Goal: Find specific page/section: Find specific page/section

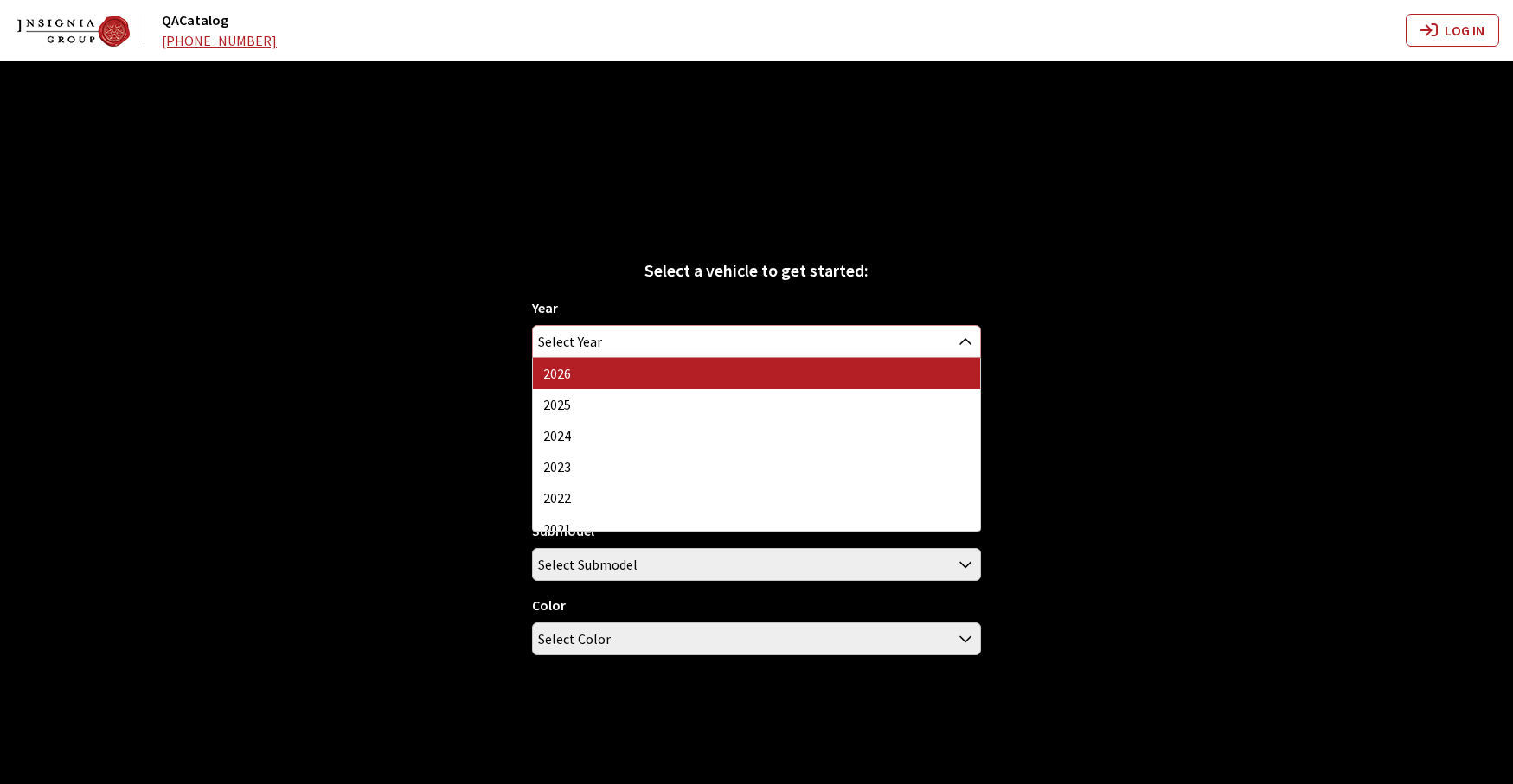
click at [834, 343] on span "Select Year" at bounding box center [756, 342] width 447 height 31
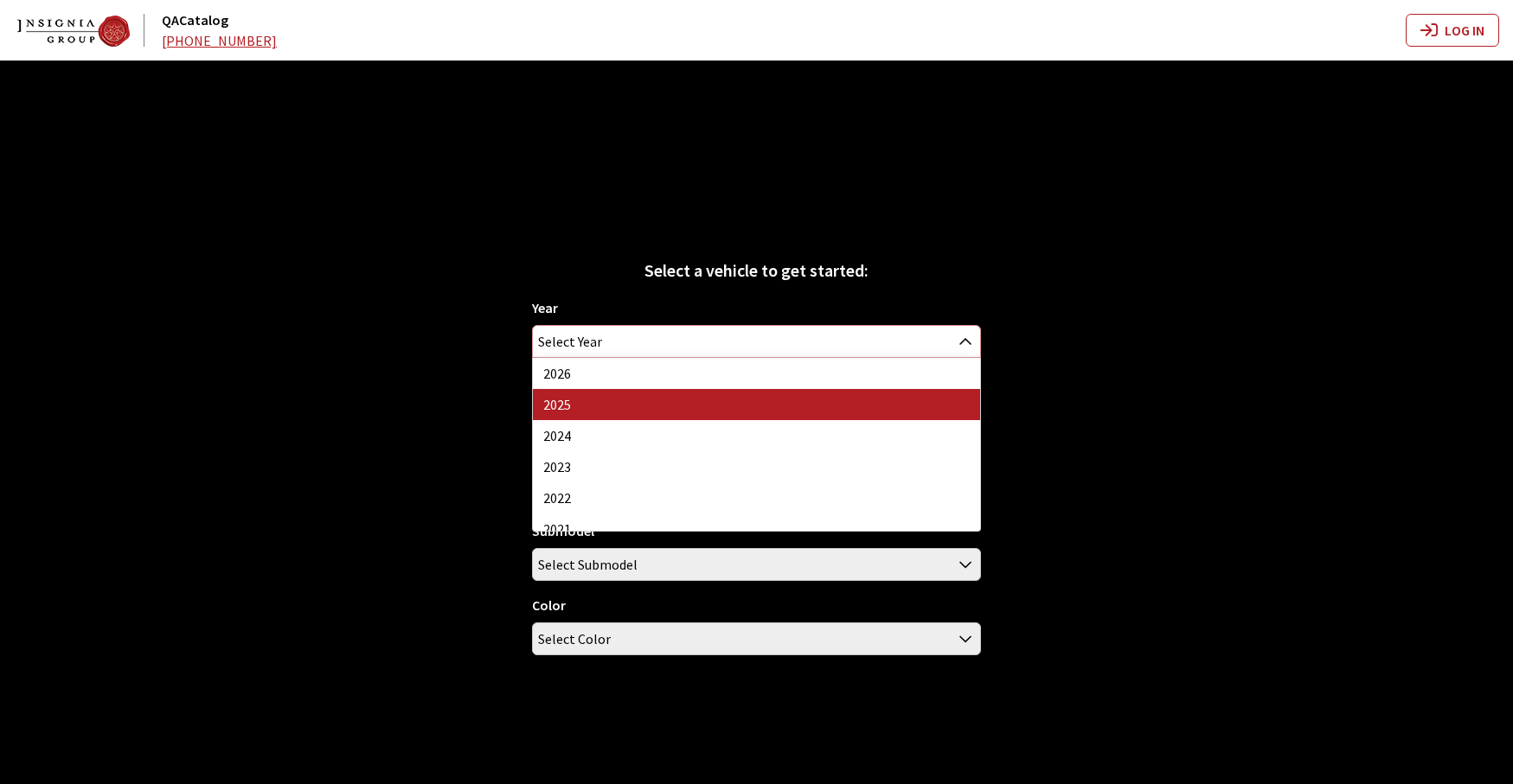
select select "43"
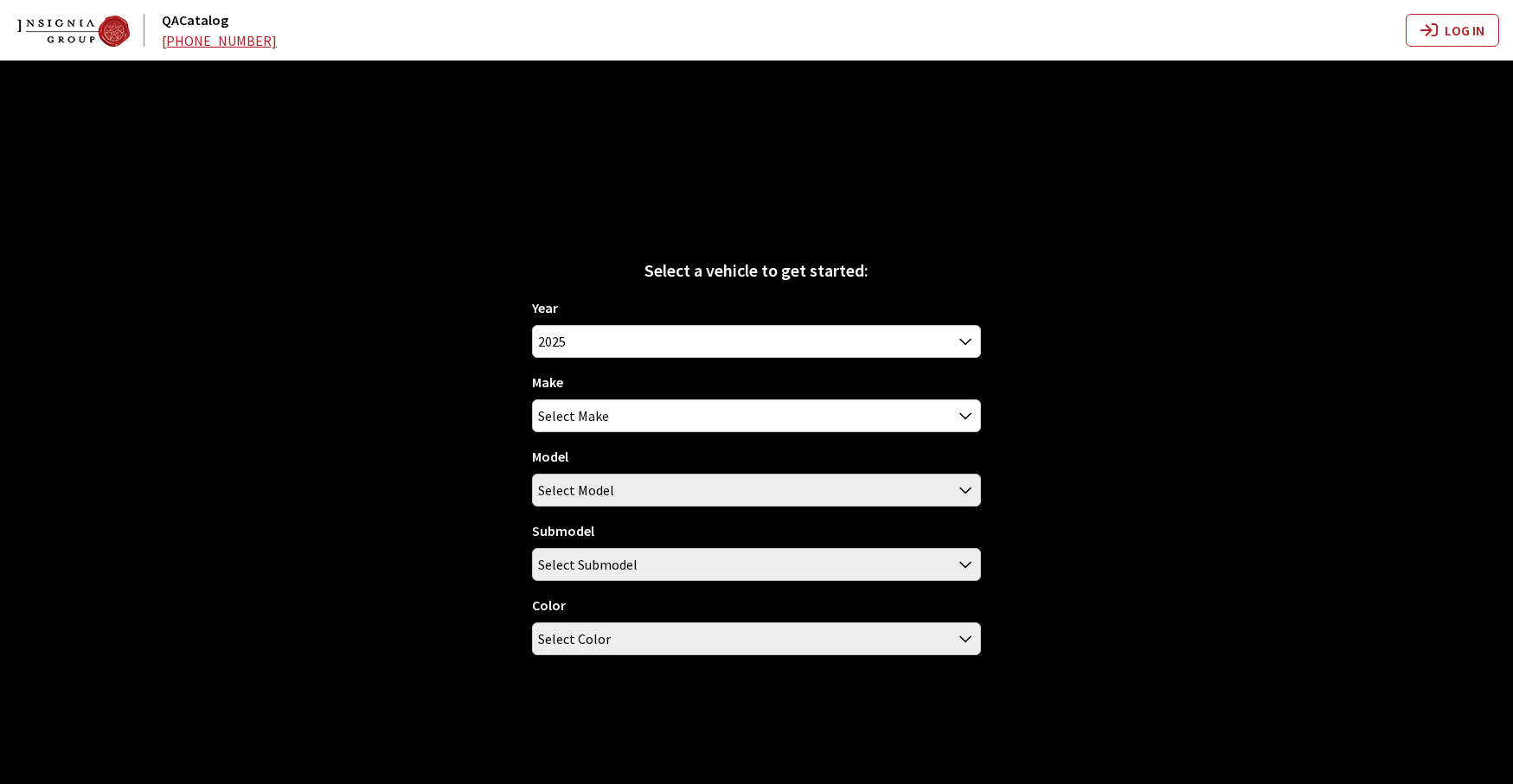
click at [791, 440] on div "Year [DATE] 2025 2024 2023 2022 2021 2020 2019 2018 2017 2016 2015 2014 2013 20…" at bounding box center [757, 484] width 449 height 372
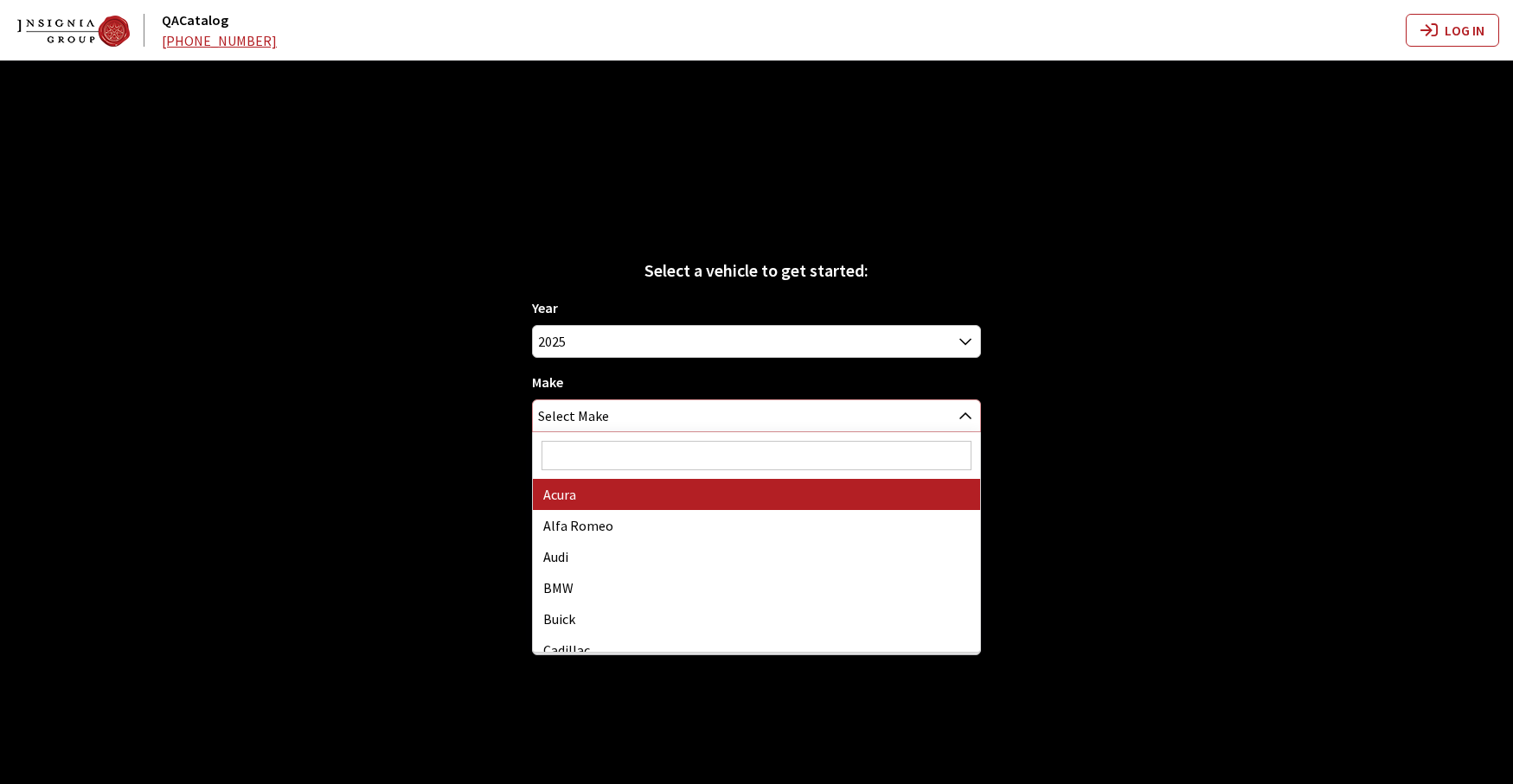
click at [791, 425] on span "Select Make" at bounding box center [756, 416] width 447 height 31
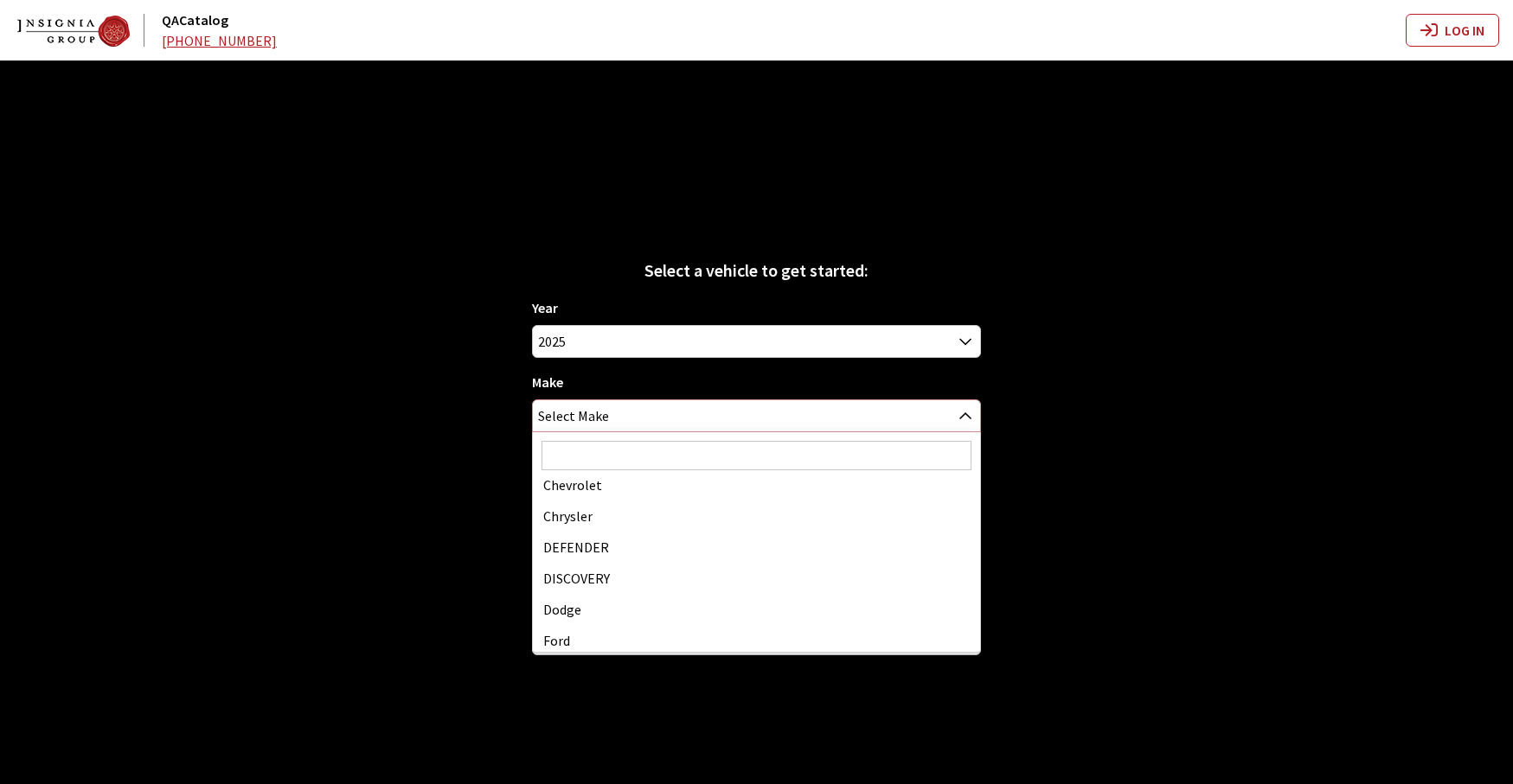
scroll to position [173, 0]
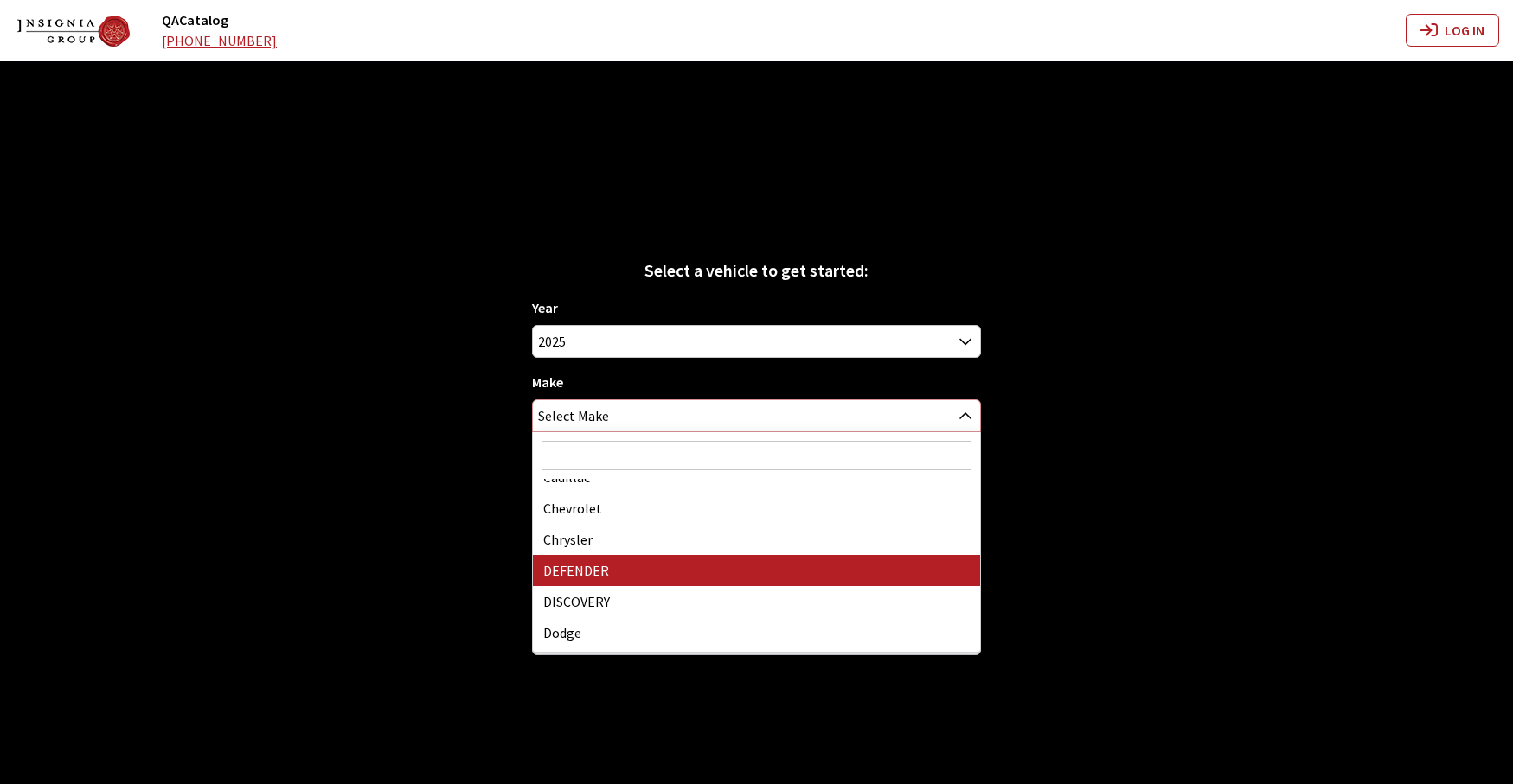
select select "64"
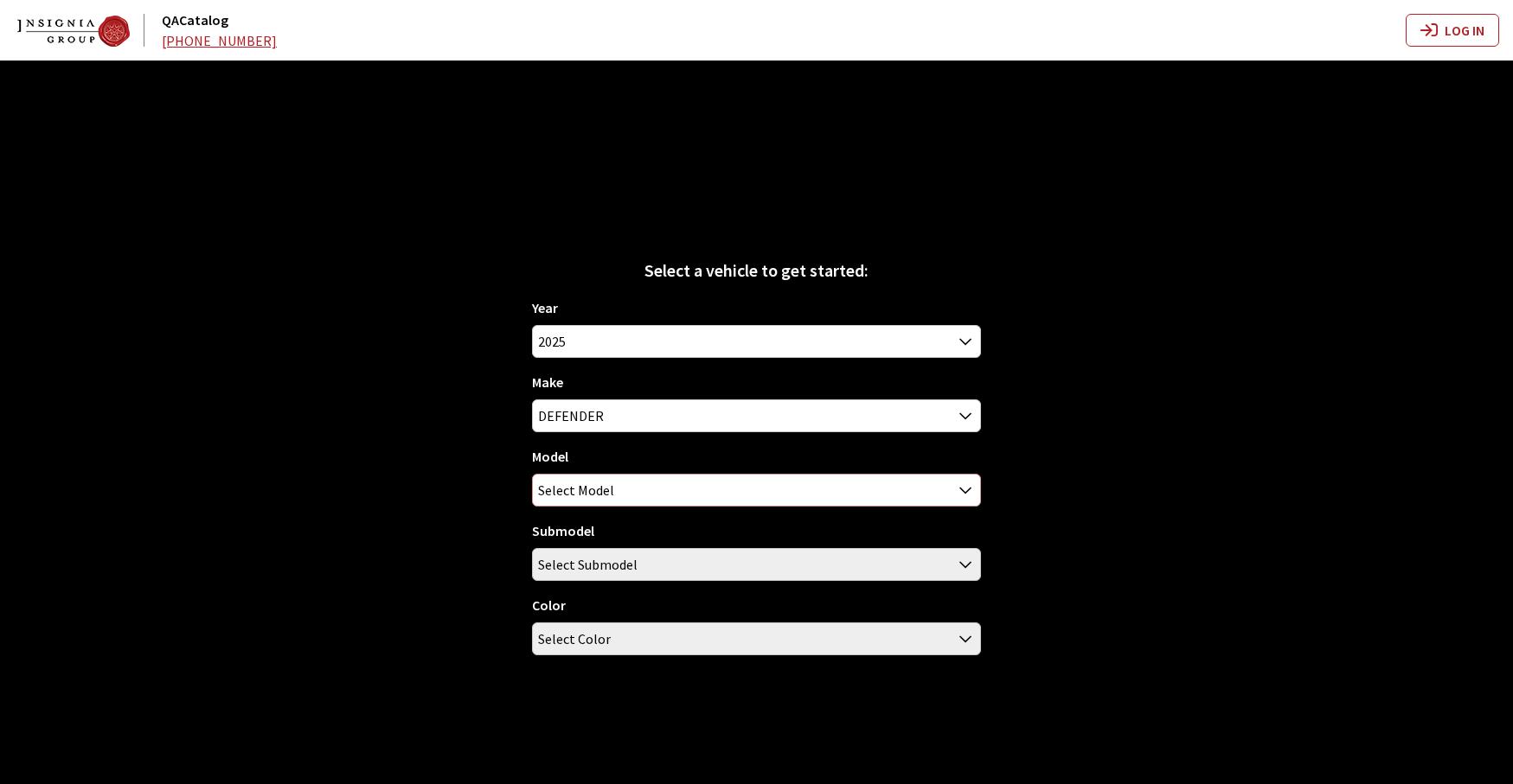
click at [751, 502] on span "Select Model" at bounding box center [756, 490] width 447 height 31
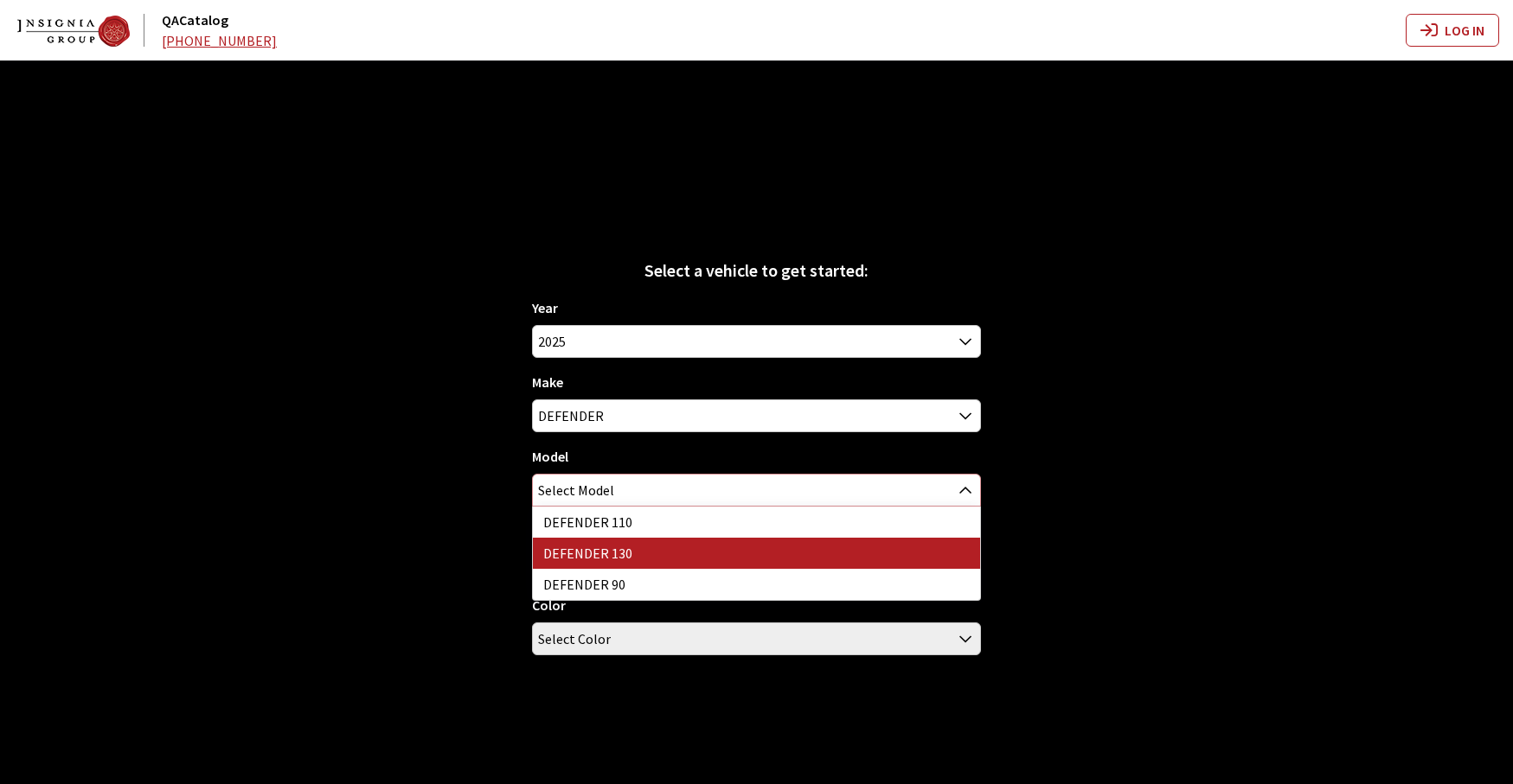
select select "1343"
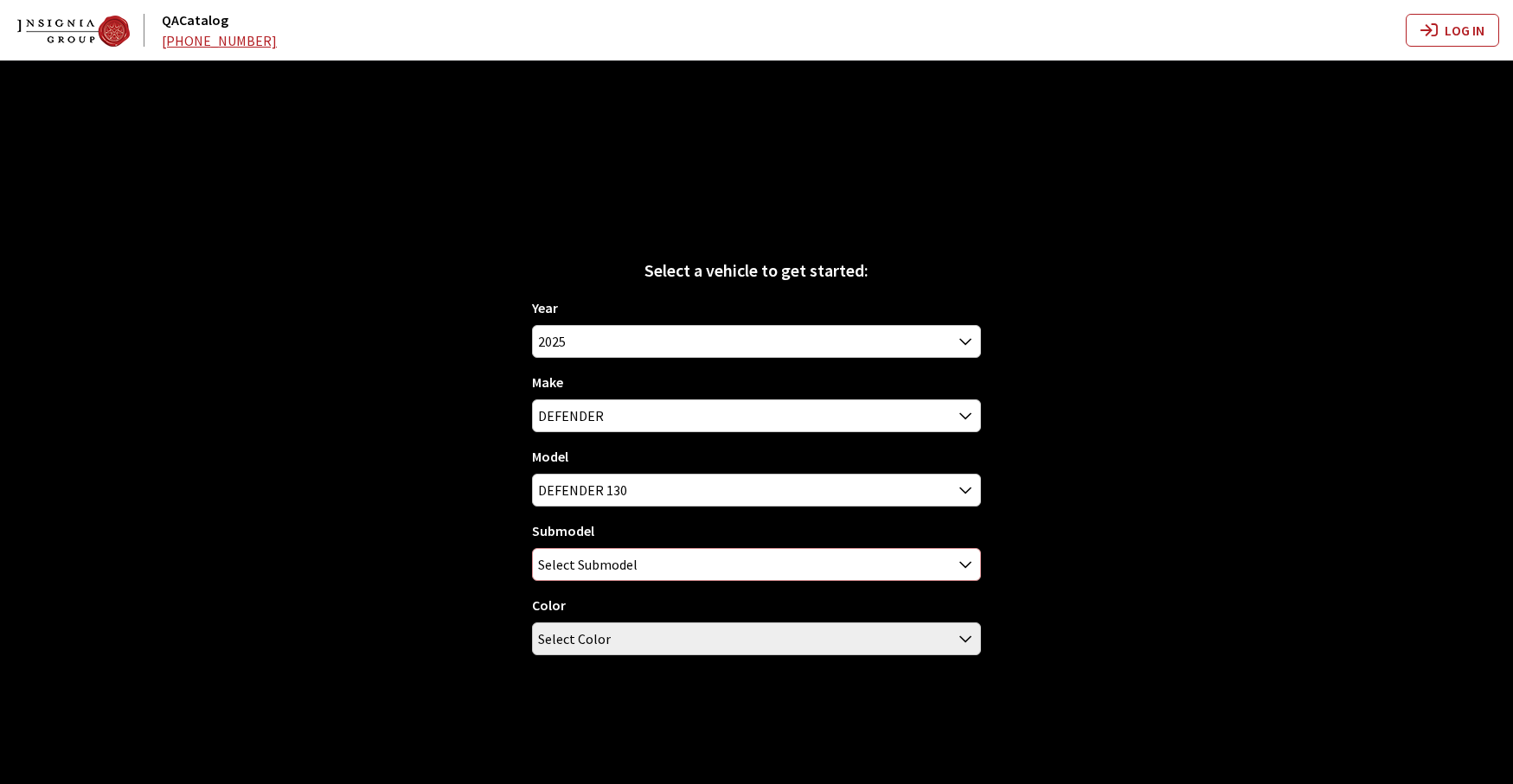
click at [740, 562] on span "Select Submodel" at bounding box center [756, 564] width 447 height 31
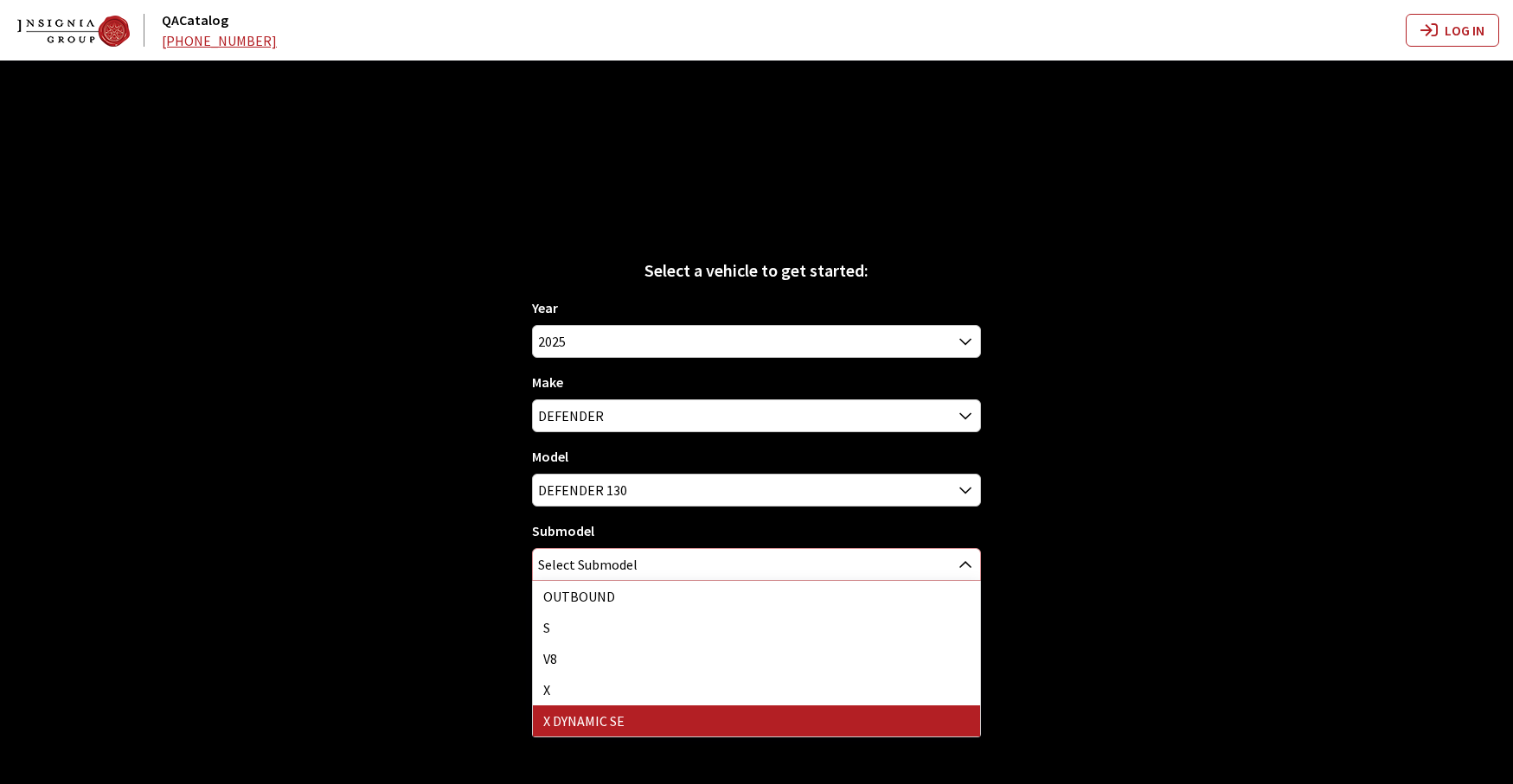
select select "4529"
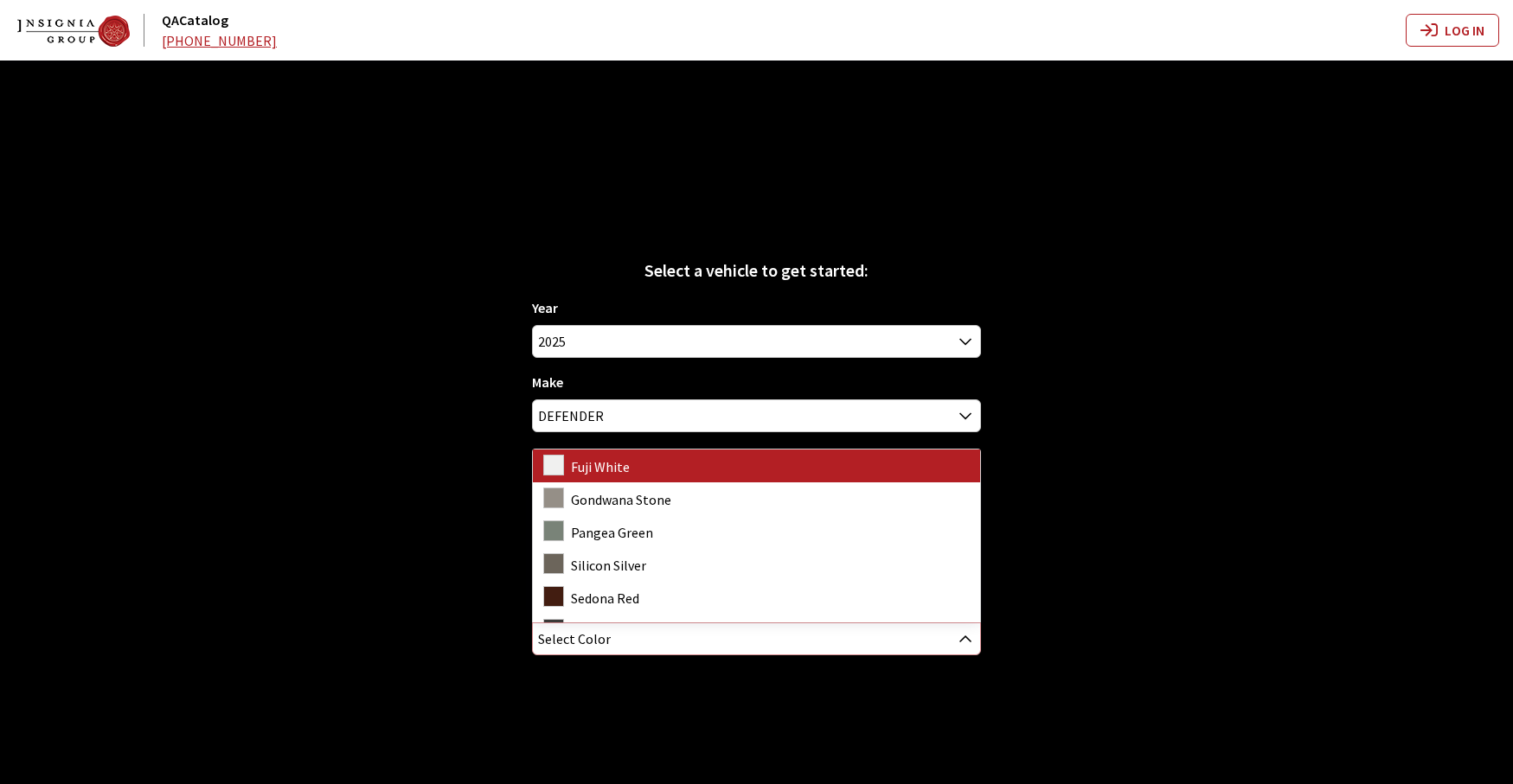
click at [728, 639] on span "Select Color" at bounding box center [756, 639] width 447 height 31
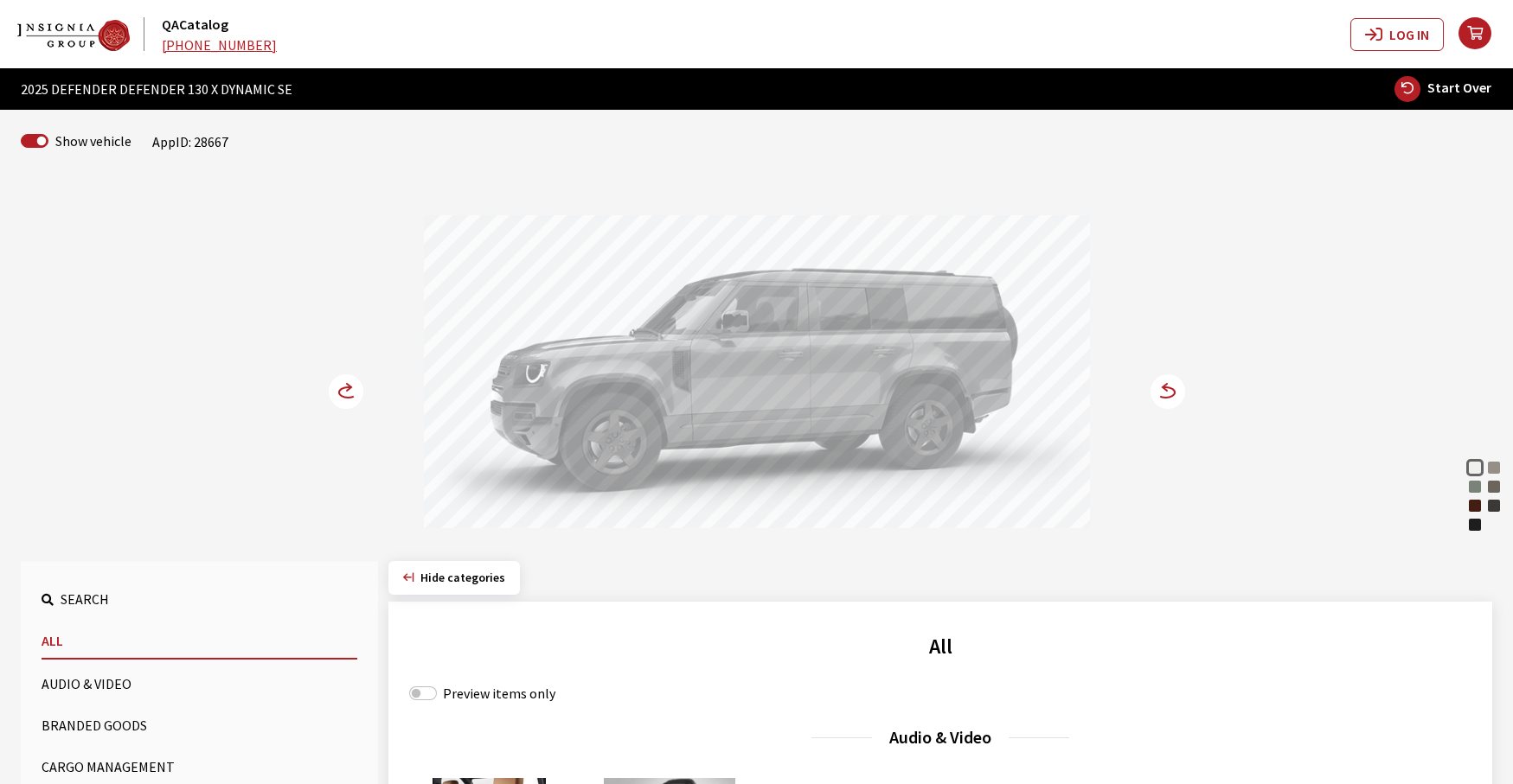
click at [1165, 390] on icon at bounding box center [1165, 387] width 5 height 7
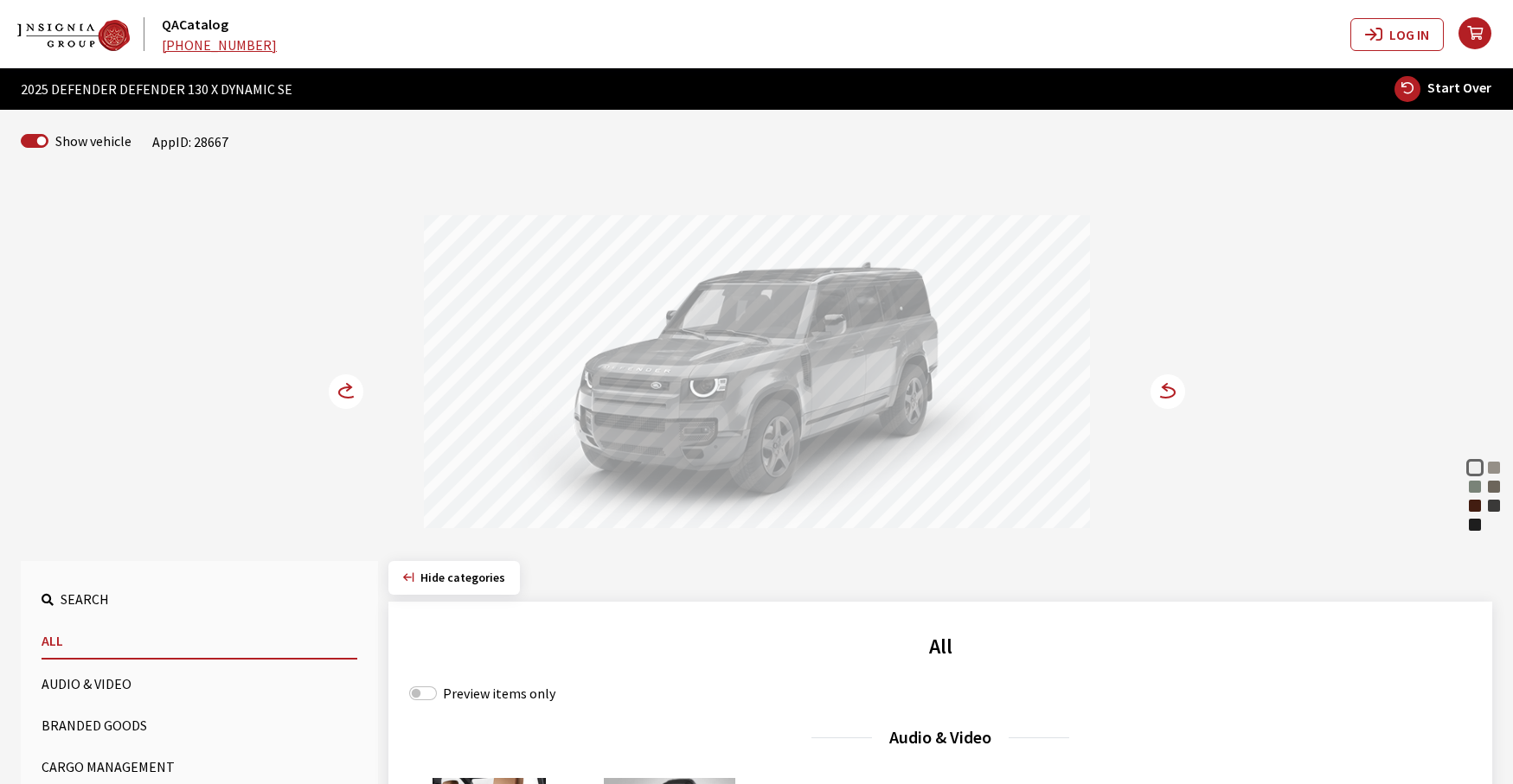
click at [1165, 390] on icon at bounding box center [1165, 387] width 5 height 7
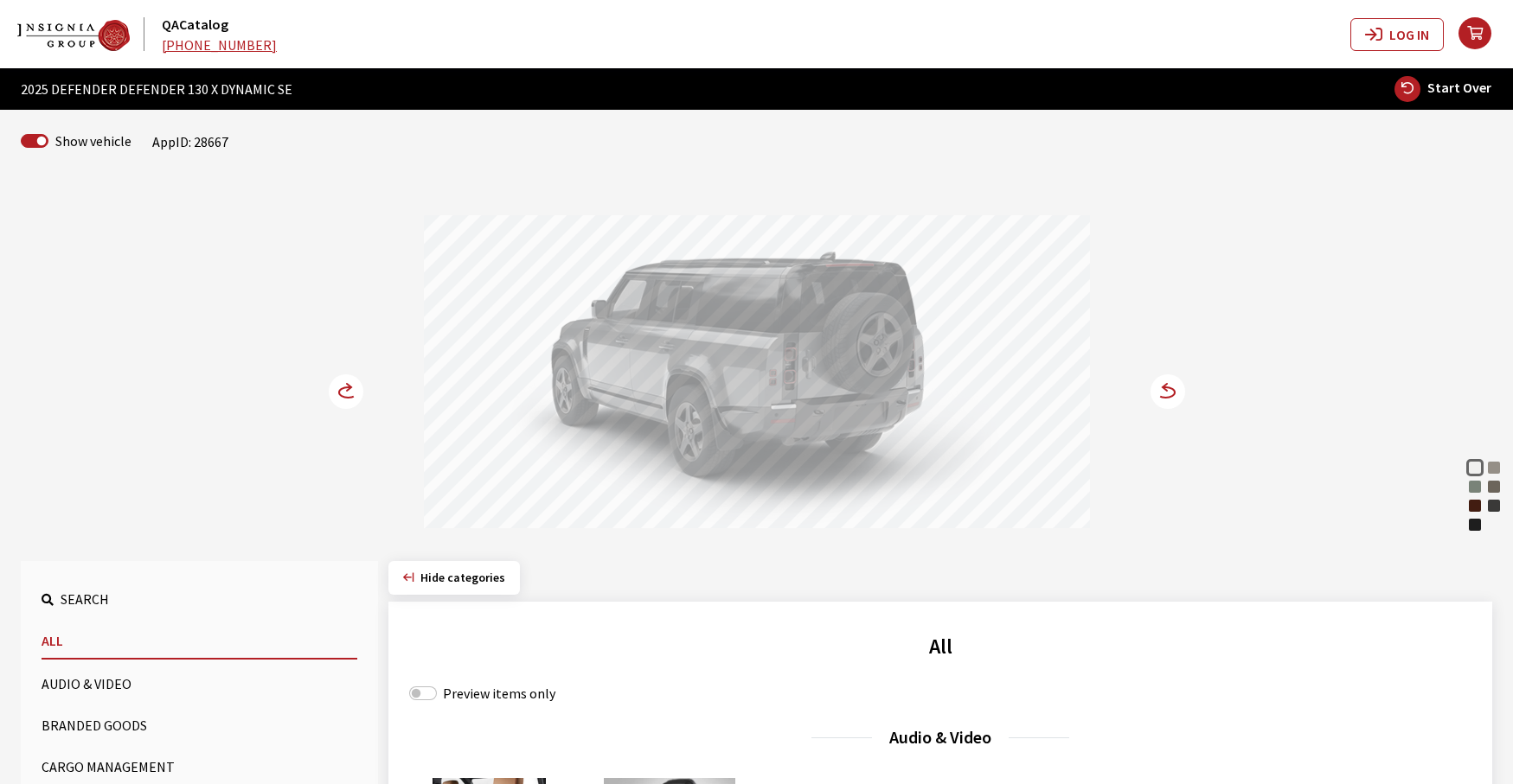
click at [1165, 390] on icon at bounding box center [1165, 387] width 5 height 7
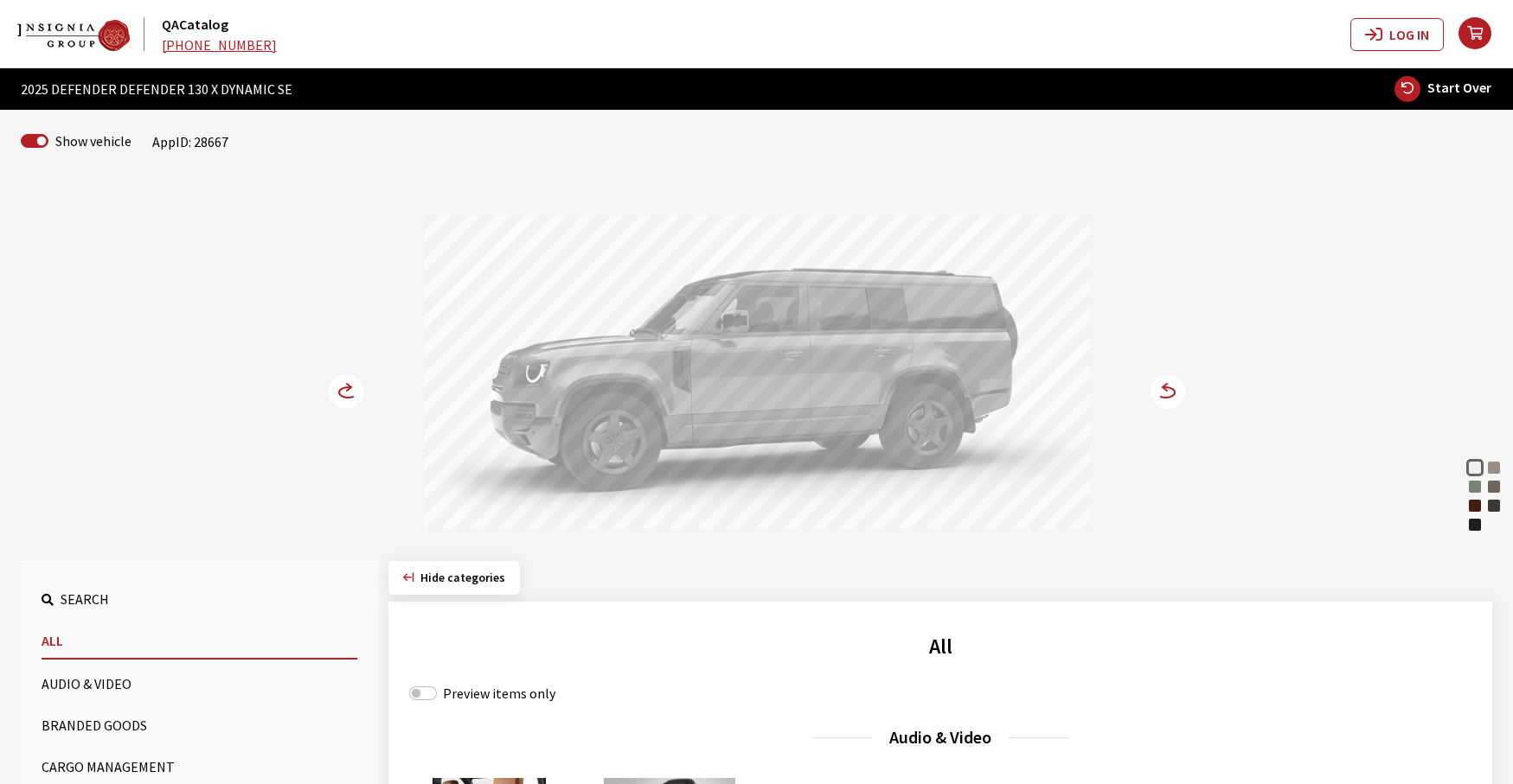
click at [1165, 390] on icon at bounding box center [1165, 387] width 5 height 7
